Goal: Find specific page/section: Find specific page/section

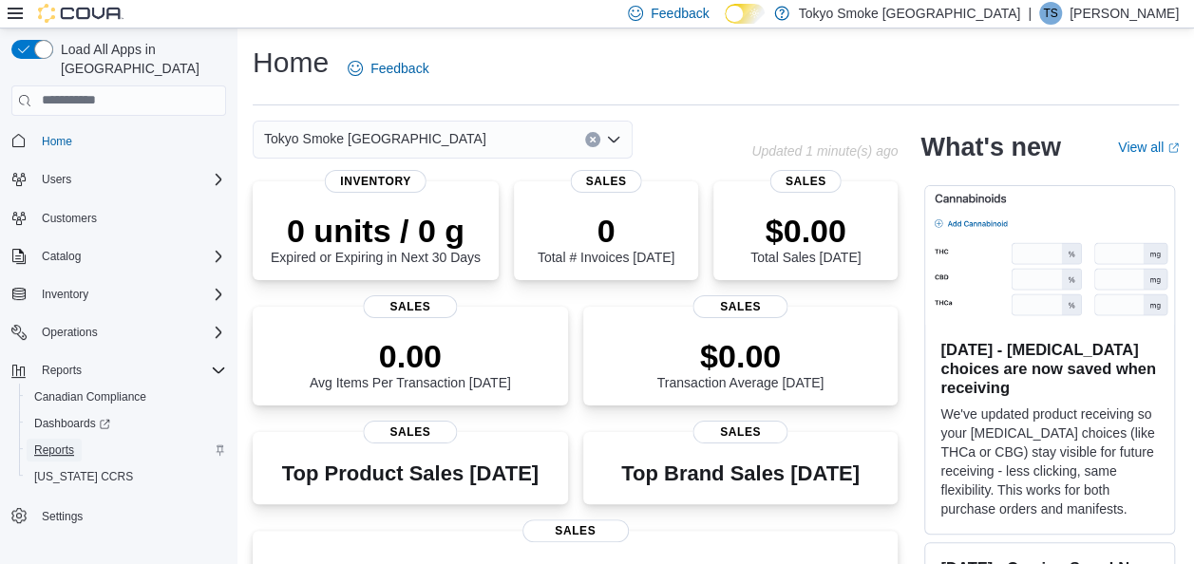
click at [53, 443] on span "Reports" at bounding box center [54, 450] width 40 height 15
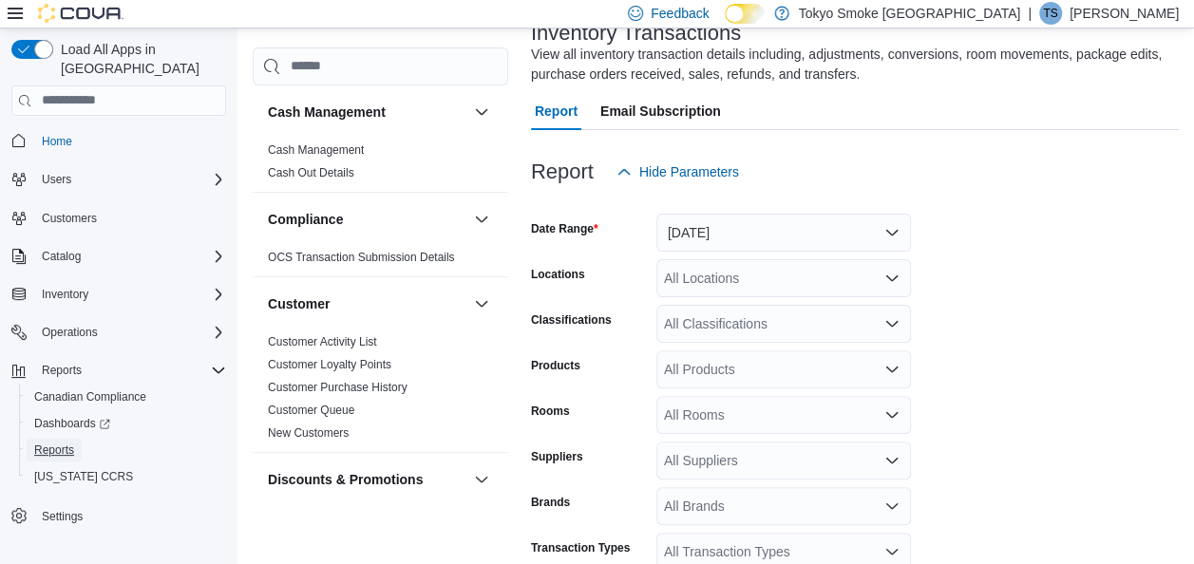
scroll to position [159, 0]
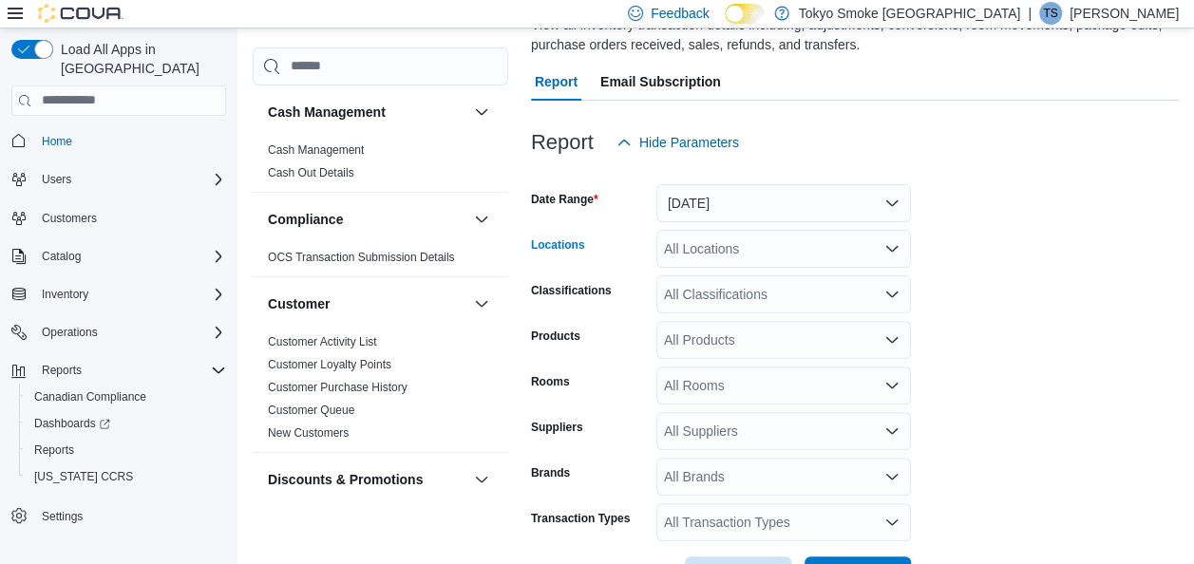
click at [761, 247] on div "All Locations" at bounding box center [783, 249] width 255 height 38
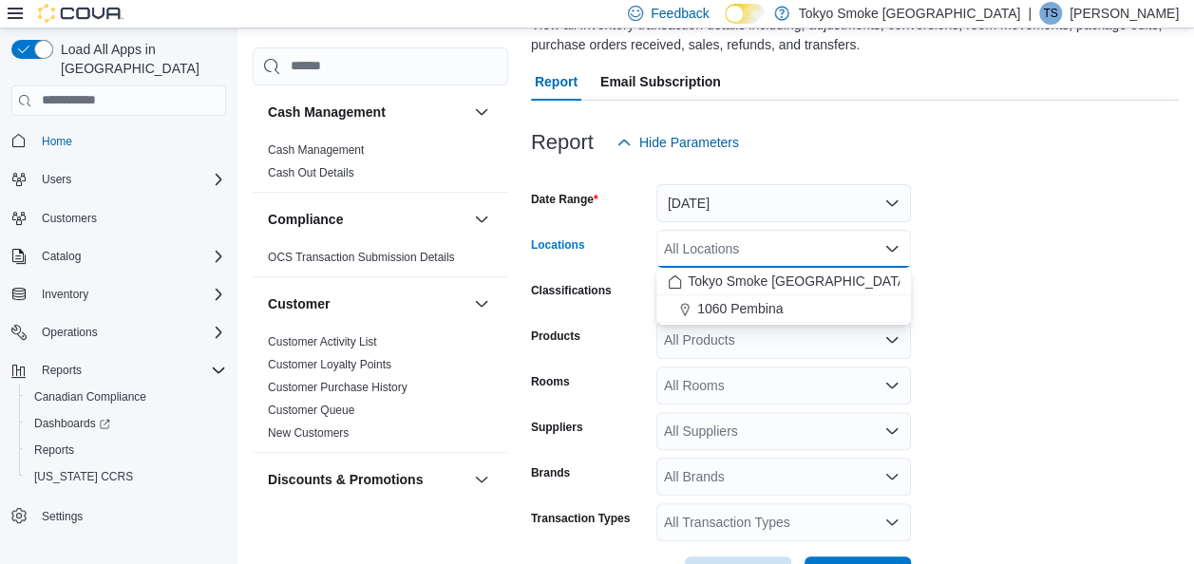
click at [1015, 241] on form "Date Range Yesterday Locations All Locations Combo box. Selected. Combo box inp…" at bounding box center [855, 377] width 648 height 433
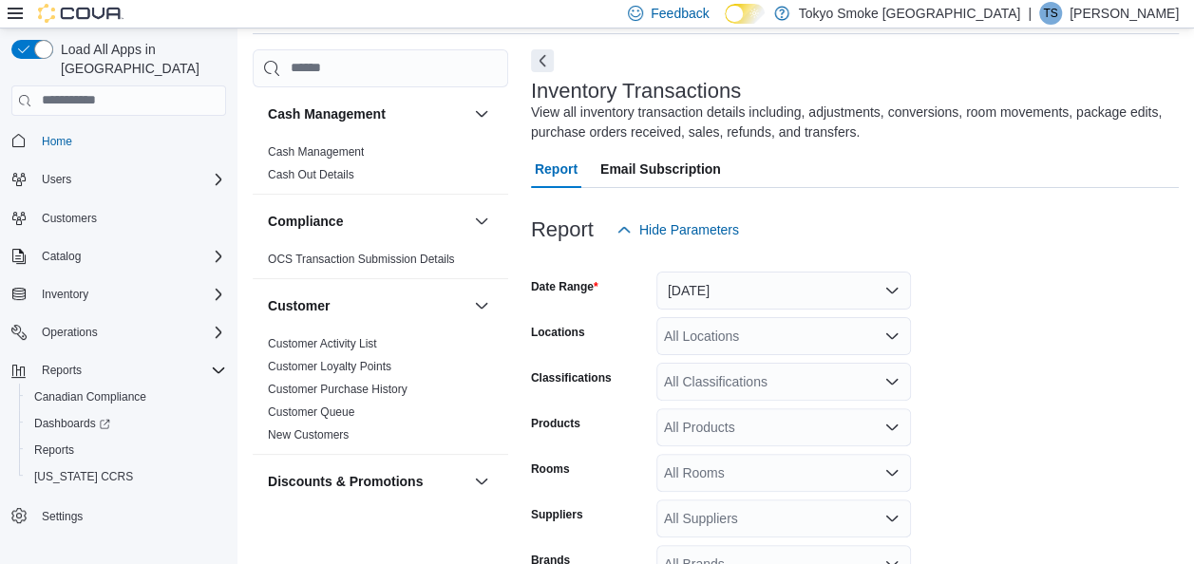
scroll to position [0, 0]
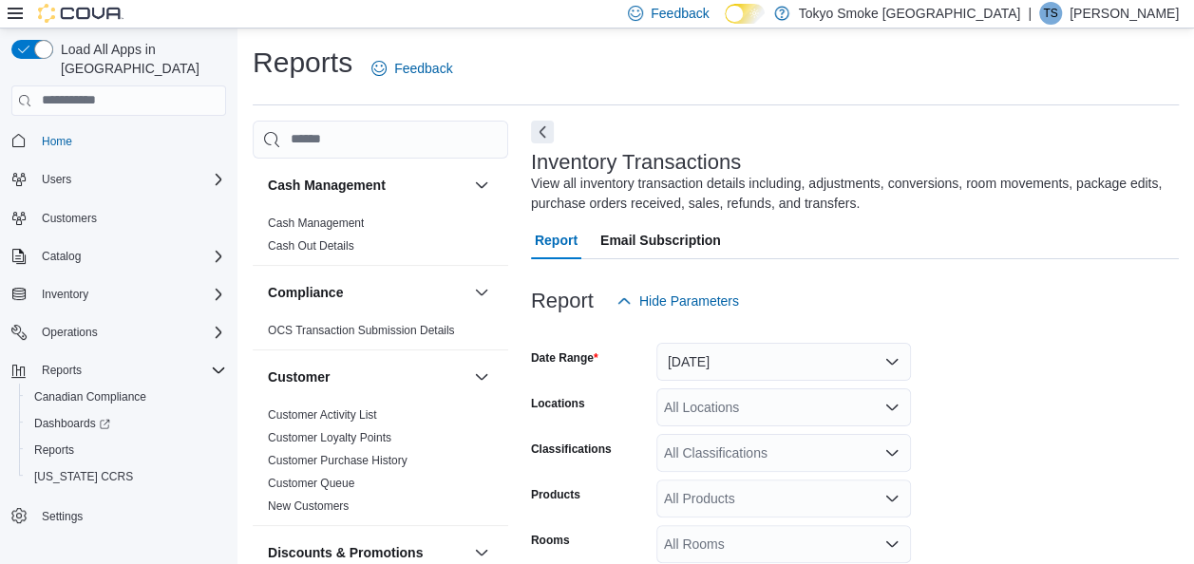
click at [1057, 17] on span "TS" at bounding box center [1050, 13] width 14 height 23
click at [1051, 169] on span "Sign Out" at bounding box center [1055, 178] width 51 height 19
